Goal: Transaction & Acquisition: Book appointment/travel/reservation

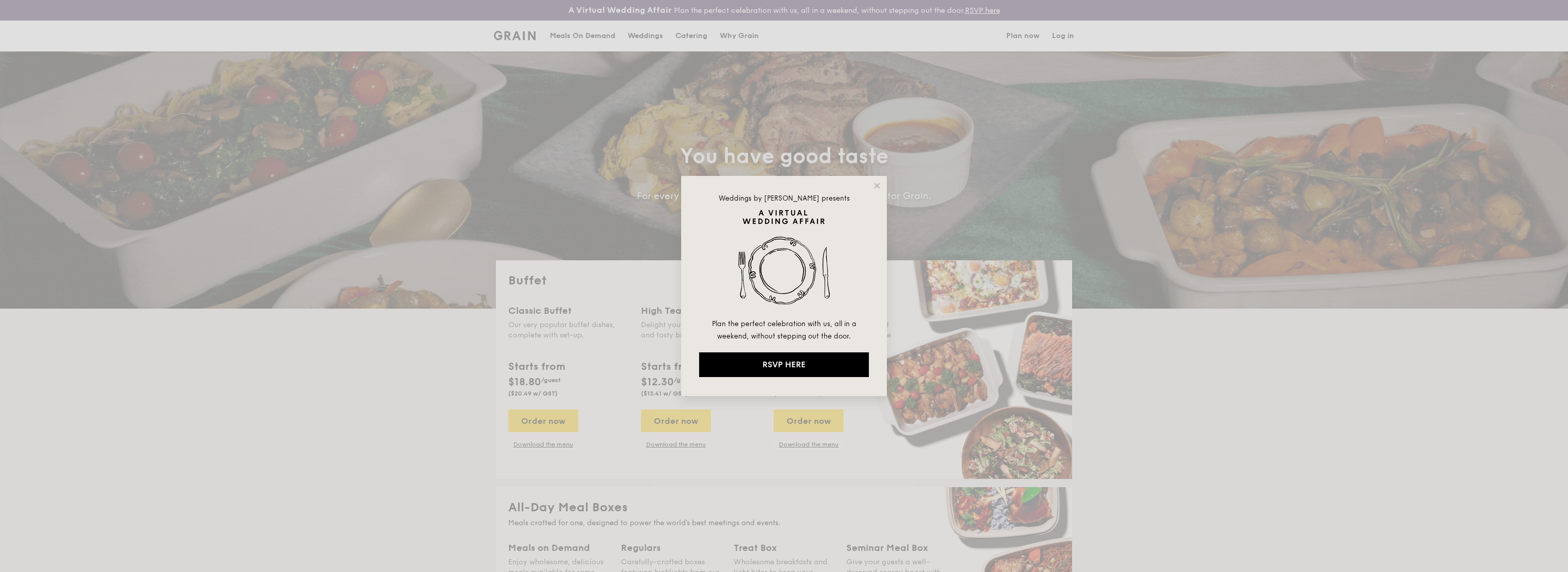
select select
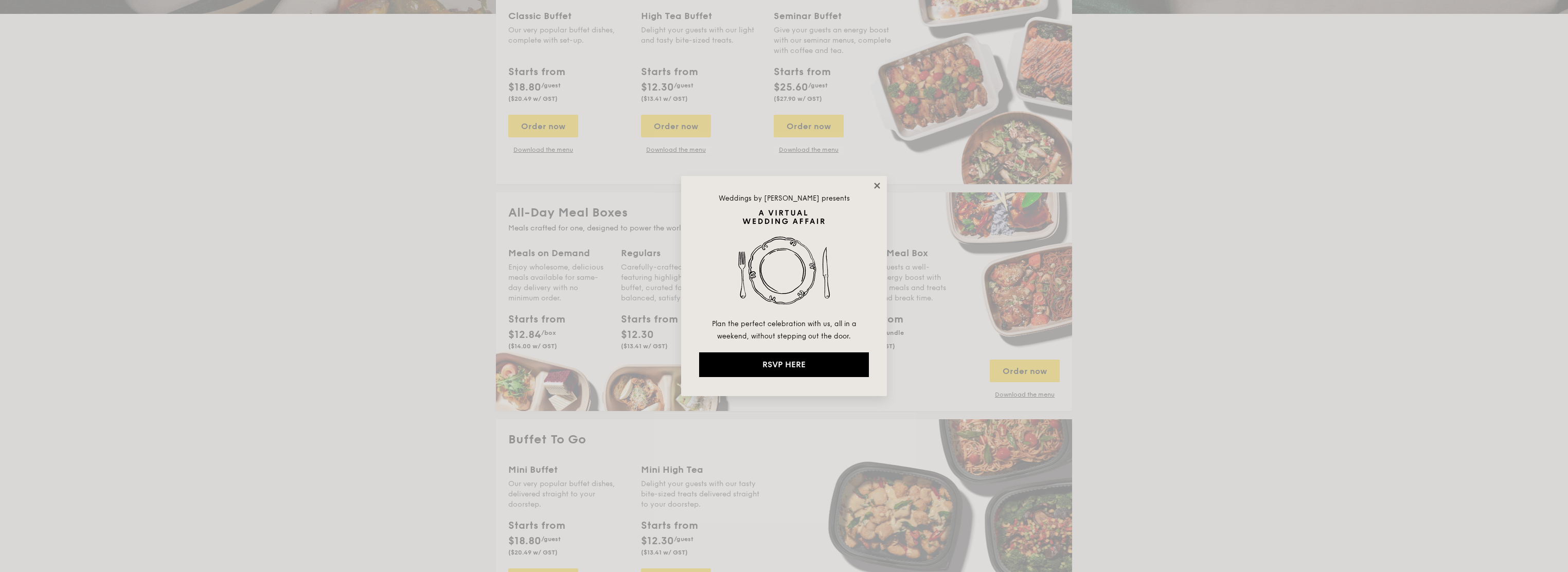
click at [877, 181] on icon at bounding box center [877, 185] width 9 height 9
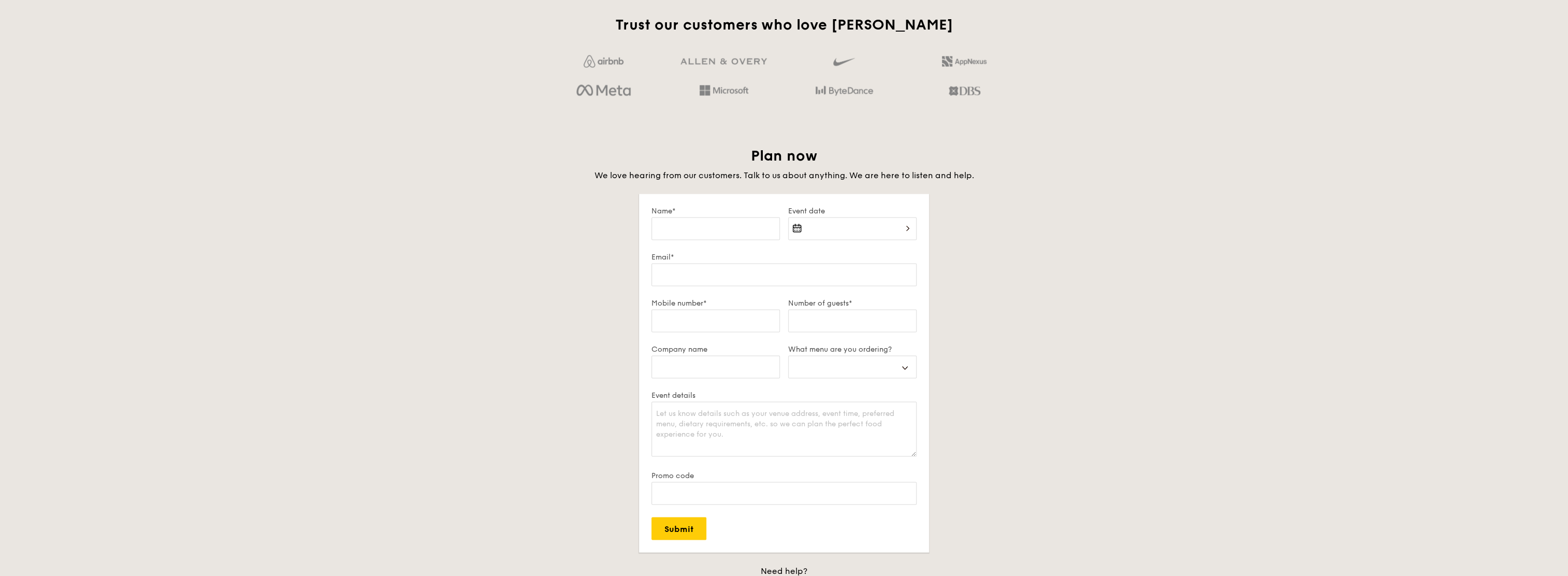
scroll to position [1243, 0]
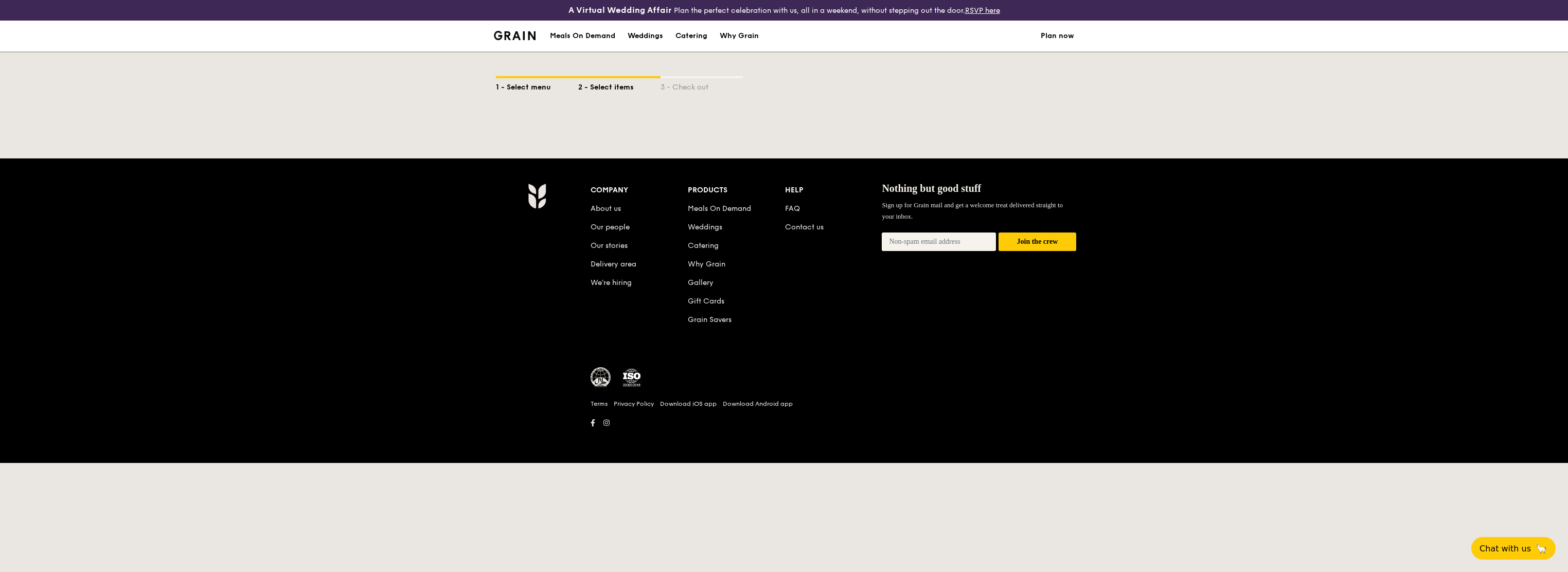
click at [527, 90] on div "1 - Select menu" at bounding box center [537, 85] width 82 height 15
select select
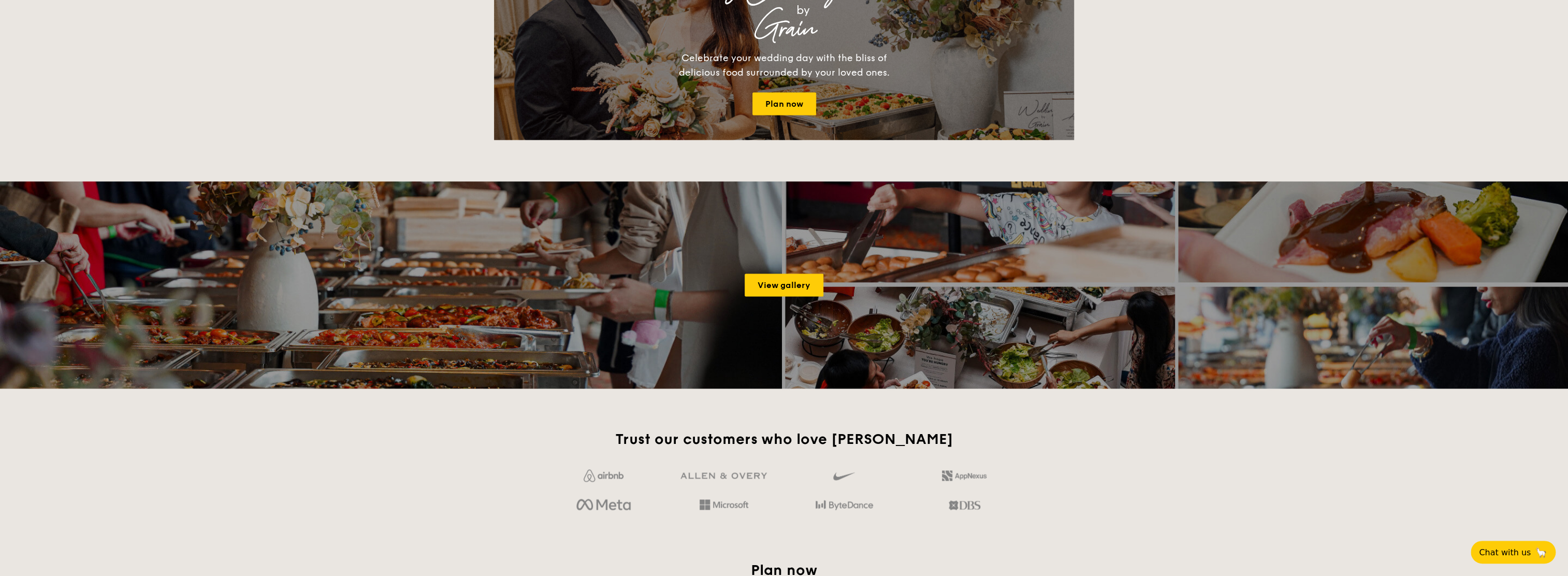
scroll to position [828, 0]
